Goal: Check status: Check status

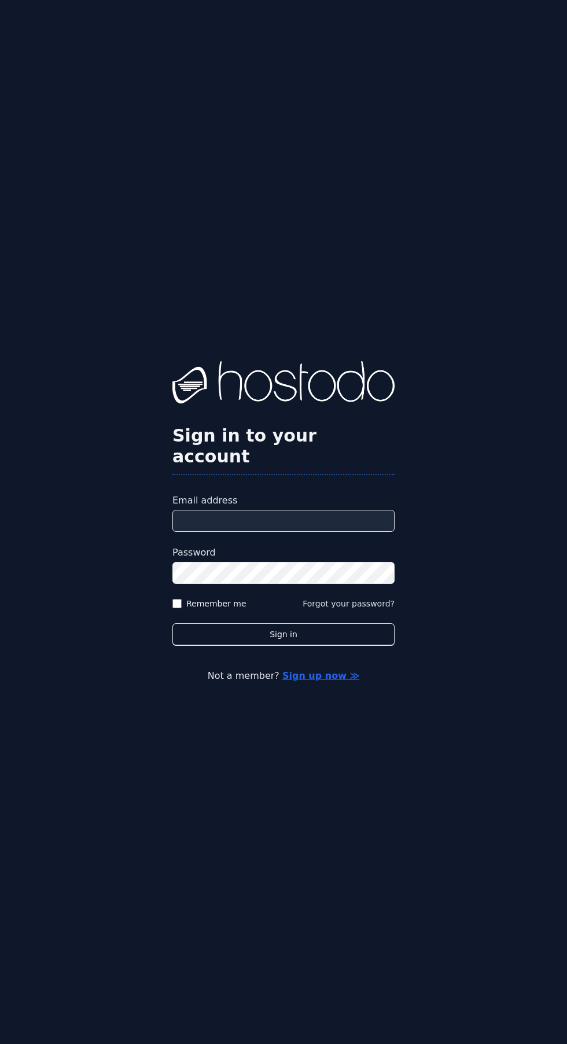
click at [330, 532] on input "Email address" at bounding box center [283, 521] width 222 height 22
type input "**********"
click at [172, 623] on button "Sign in" at bounding box center [283, 634] width 222 height 23
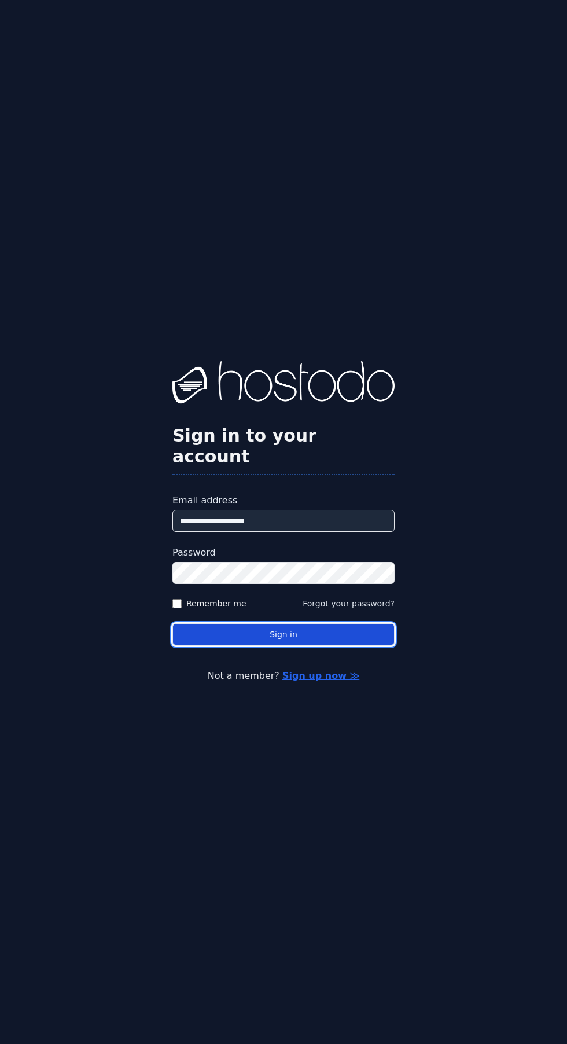
click at [313, 646] on button "Sign in" at bounding box center [283, 634] width 222 height 23
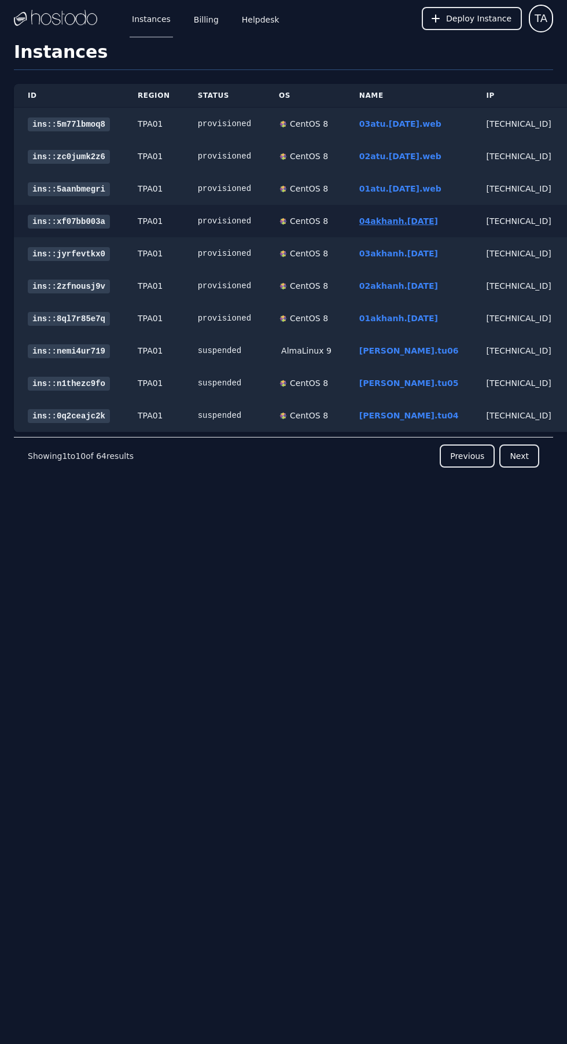
click at [399, 220] on link "04akhanh.[DATE]" at bounding box center [398, 220] width 79 height 9
click at [409, 253] on link "03akhanh.30.08.2025" at bounding box center [398, 253] width 79 height 9
click at [410, 286] on link "02akhanh.30.08.2025" at bounding box center [398, 285] width 79 height 9
click at [418, 318] on link "01akhanh.30.08.2025" at bounding box center [398, 318] width 79 height 9
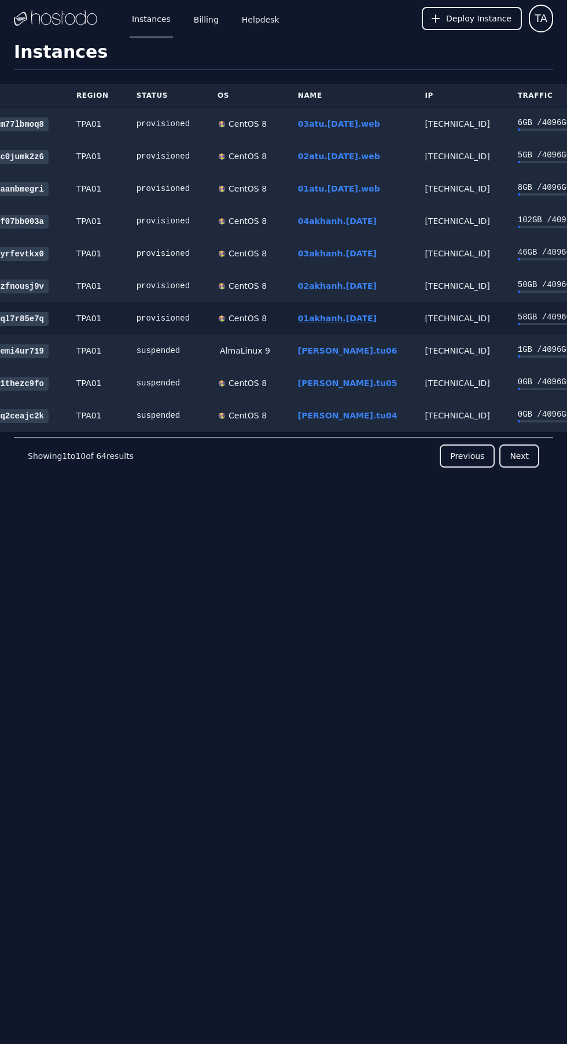
scroll to position [0, 82]
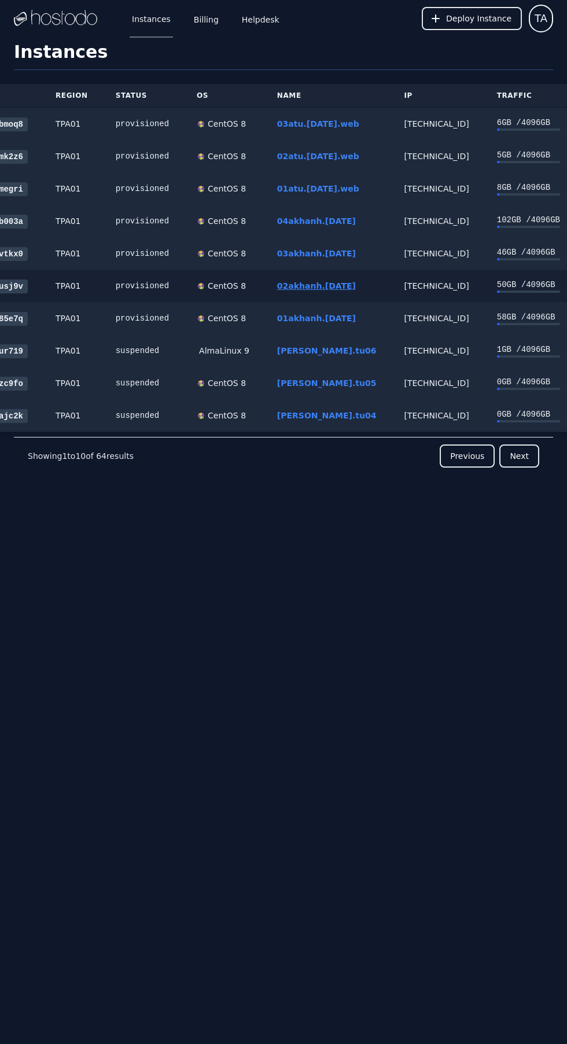
click at [336, 283] on link "02akhanh.[DATE]" at bounding box center [316, 285] width 79 height 9
click at [333, 220] on link "04akhanh.30.08.2025" at bounding box center [316, 220] width 79 height 9
